Goal: Task Accomplishment & Management: Manage account settings

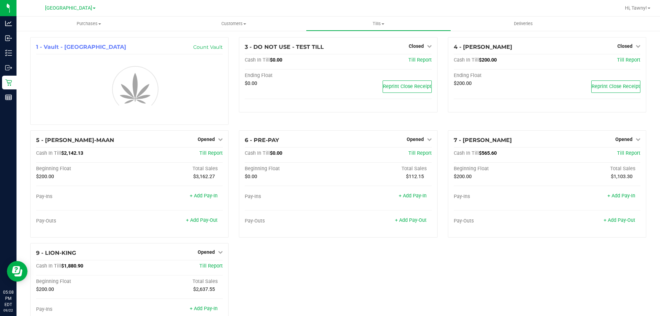
click at [548, 271] on div "1 - Vault - [GEOGRAPHIC_DATA] WC Count Vault 3 - DO NOT USE - TEST TILL Closed …" at bounding box center [338, 196] width 627 height 319
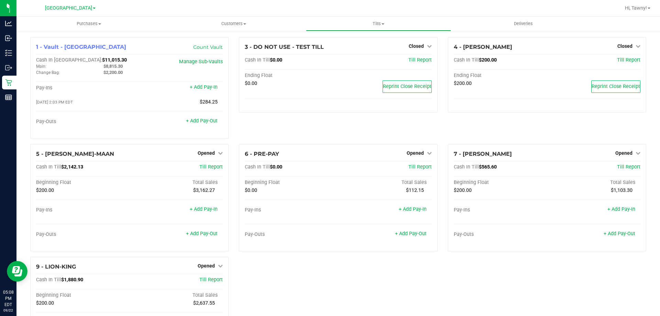
click at [548, 270] on div "1 - Vault - [GEOGRAPHIC_DATA] WC Count Vault Cash In Vault: $11,015.30 Main: $8…" at bounding box center [338, 203] width 627 height 333
click at [628, 152] on link "Opened" at bounding box center [628, 153] width 25 height 6
click at [616, 167] on link "Close Till" at bounding box center [625, 167] width 19 height 6
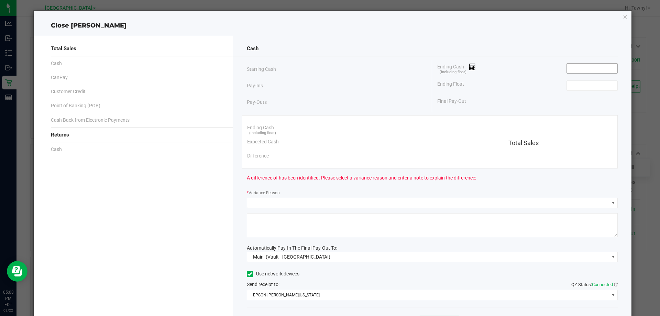
click at [571, 67] on input at bounding box center [592, 69] width 51 height 10
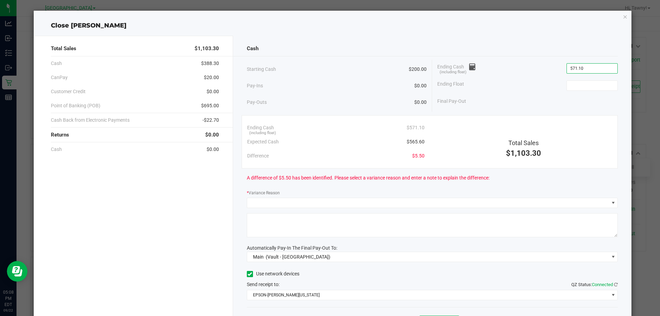
type input "$571.10"
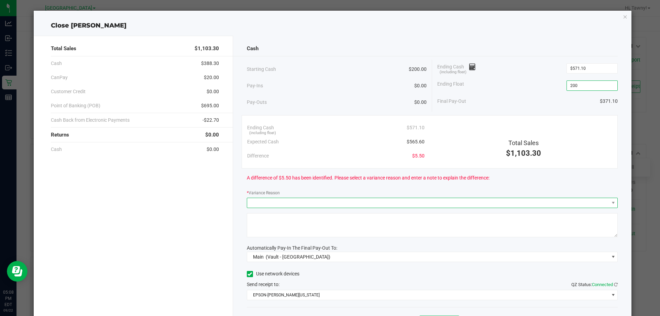
type input "$200.00"
click at [298, 203] on span at bounding box center [428, 203] width 362 height 10
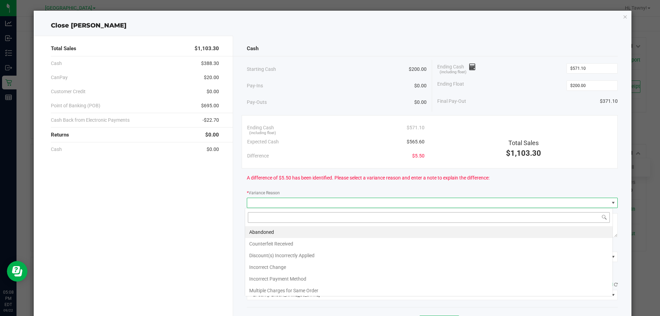
scroll to position [10, 368]
click at [266, 265] on li "Incorrect Change" at bounding box center [429, 267] width 368 height 12
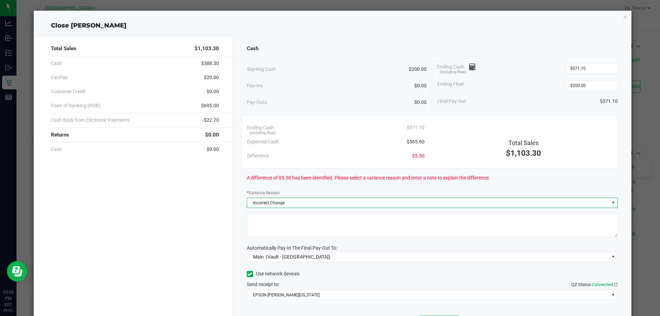
click at [289, 232] on textarea at bounding box center [432, 225] width 371 height 24
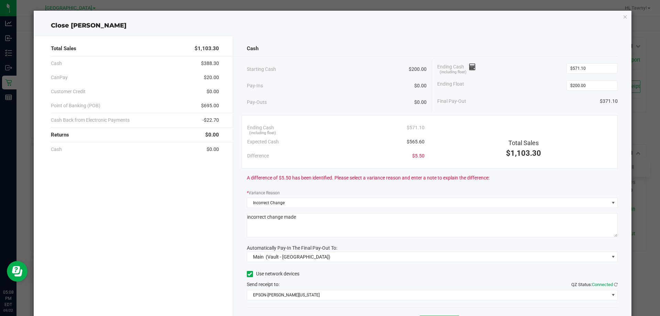
type textarea "incorrect change made"
click at [342, 281] on div "Send receipt to: QZ Status: Connected" at bounding box center [432, 284] width 371 height 7
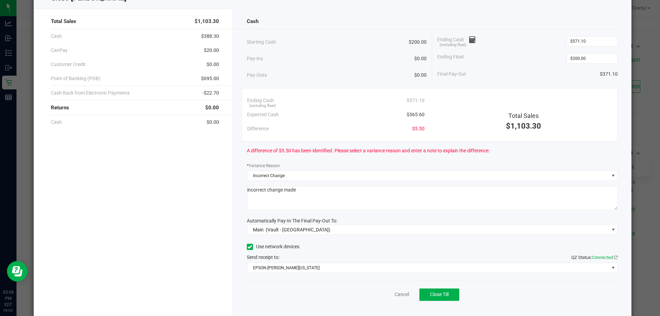
scroll to position [40, 0]
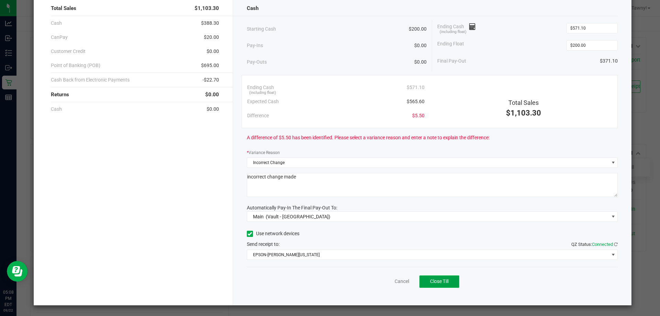
click at [430, 281] on span "Close Till" at bounding box center [439, 282] width 19 height 6
click at [379, 281] on link "Dismiss" at bounding box center [387, 281] width 17 height 7
